Goal: Task Accomplishment & Management: Manage account settings

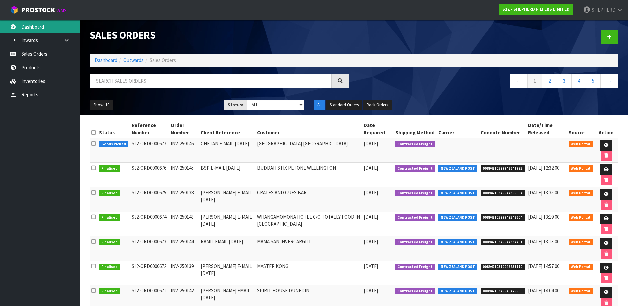
click at [47, 26] on link "Dashboard" at bounding box center [40, 27] width 80 height 14
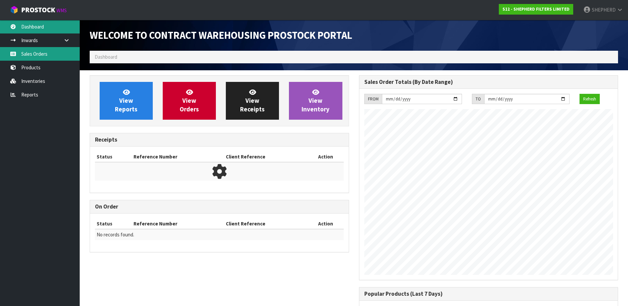
scroll to position [293, 269]
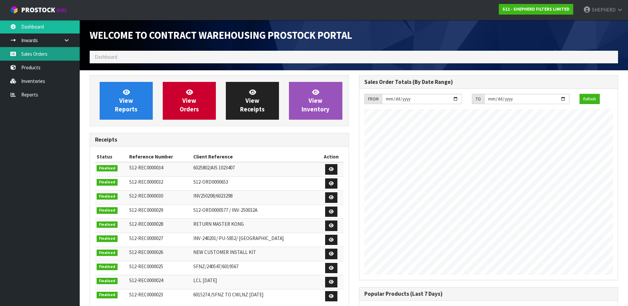
click at [42, 54] on link "Sales Orders" at bounding box center [40, 54] width 80 height 14
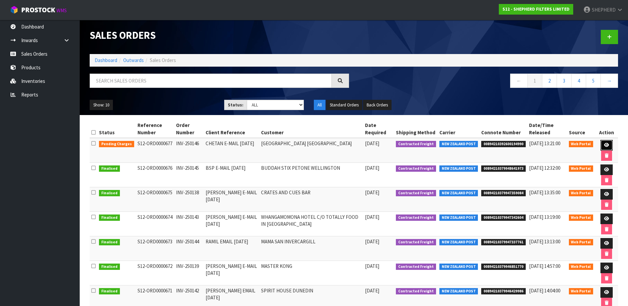
click at [607, 146] on icon at bounding box center [606, 145] width 5 height 4
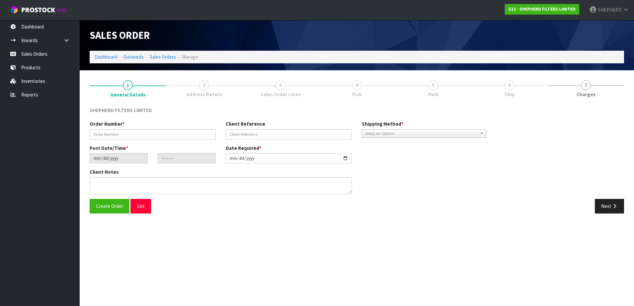
type input "INV-250146"
type input "CHETAN E-MAIL [DATE]"
type input "[DATE]"
type input "17:18:00.000"
type input "[DATE]"
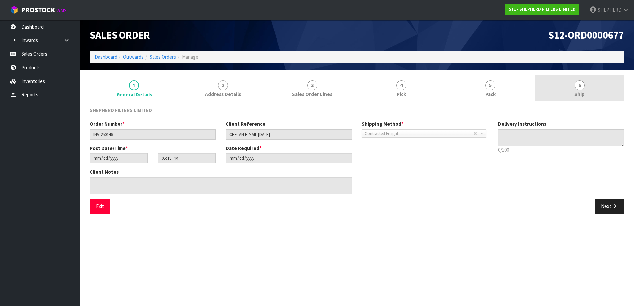
click at [583, 87] on span "6" at bounding box center [580, 85] width 10 height 10
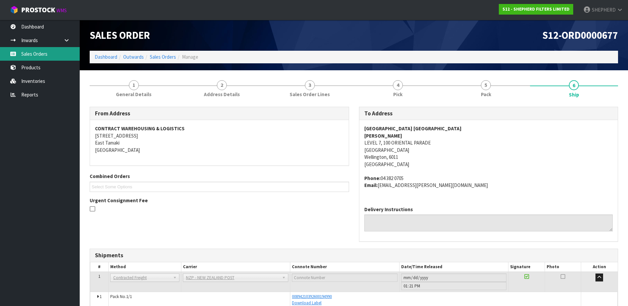
click at [30, 56] on link "Sales Orders" at bounding box center [40, 54] width 80 height 14
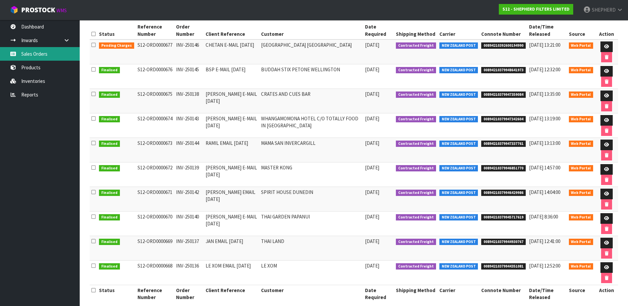
scroll to position [107, 0]
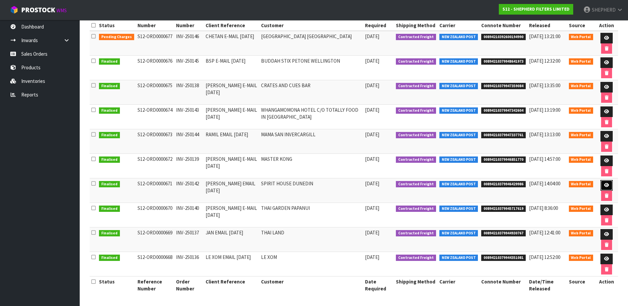
click at [606, 184] on icon at bounding box center [606, 185] width 5 height 4
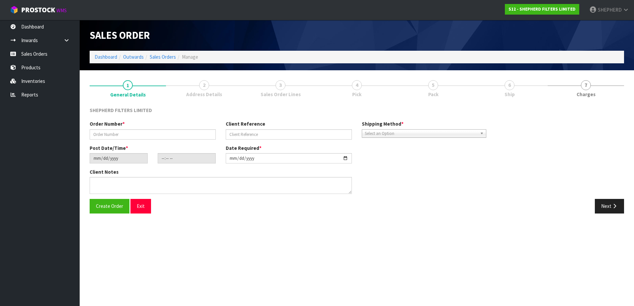
type input "INV-250142"
type input "[PERSON_NAME] EMAIL [DATE]"
type input "[DATE]"
type input "20:48:00.000"
type input "[DATE]"
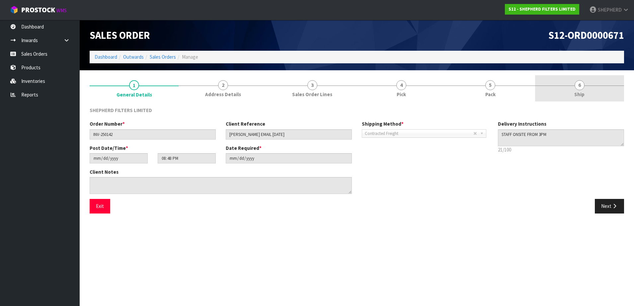
click at [581, 85] on span "6" at bounding box center [580, 85] width 10 height 10
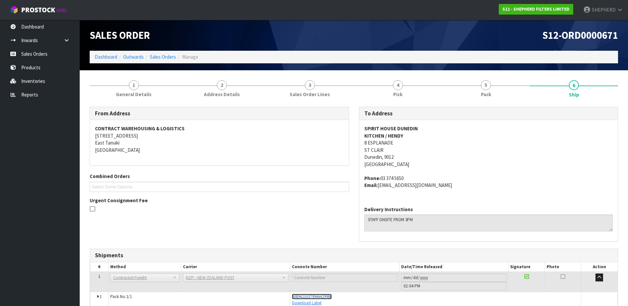
click at [329, 297] on span "00894210379946429986" at bounding box center [312, 297] width 40 height 6
